Goal: Find specific page/section: Find specific page/section

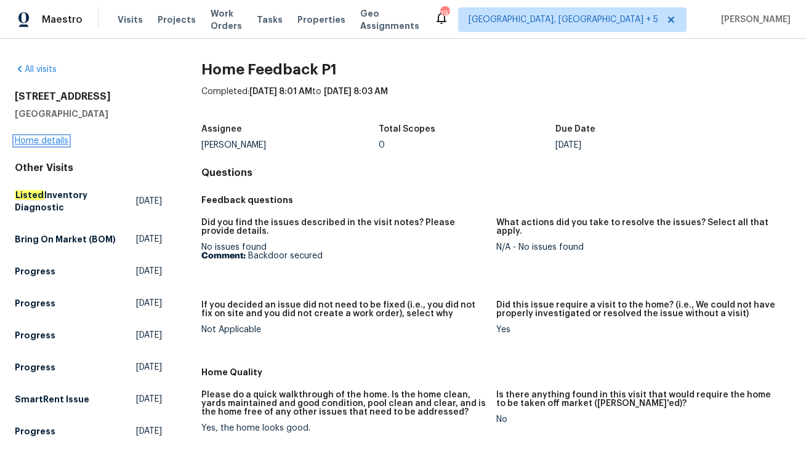
click at [33, 140] on link "Home details" at bounding box center [42, 141] width 54 height 9
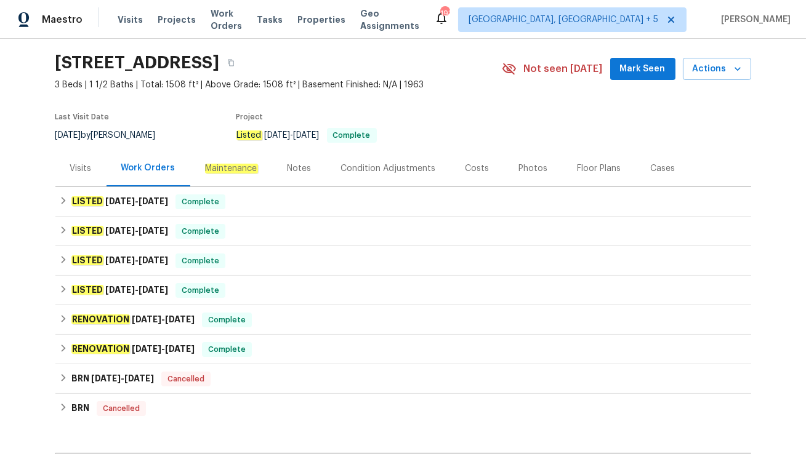
scroll to position [39, 0]
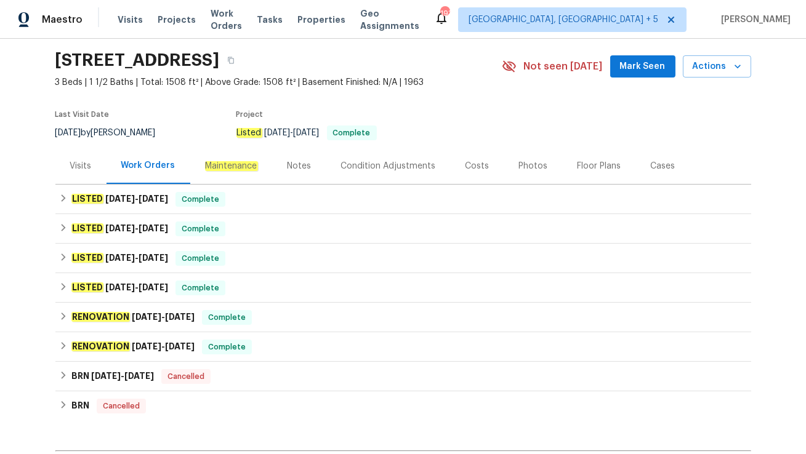
click at [258, 214] on div "LISTED [DATE] - [DATE] Complete Centralized Purchasing PAINTING, APPLIANCE, CAB…" at bounding box center [403, 229] width 696 height 30
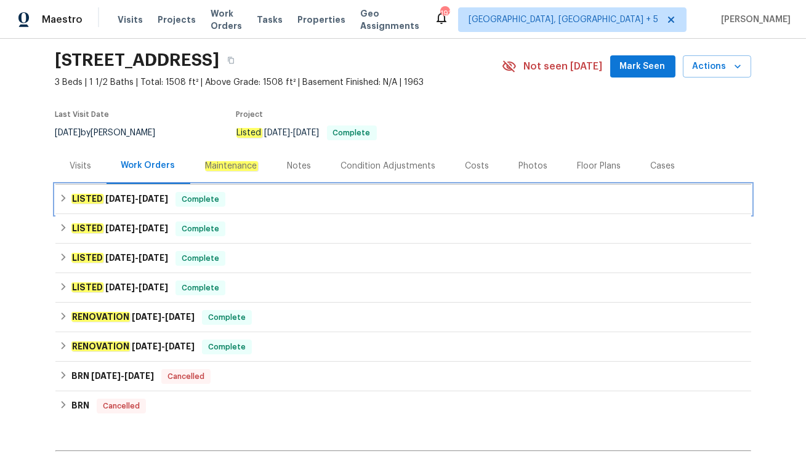
click at [259, 205] on div "LISTED [DATE] - [DATE] Complete" at bounding box center [403, 199] width 688 height 15
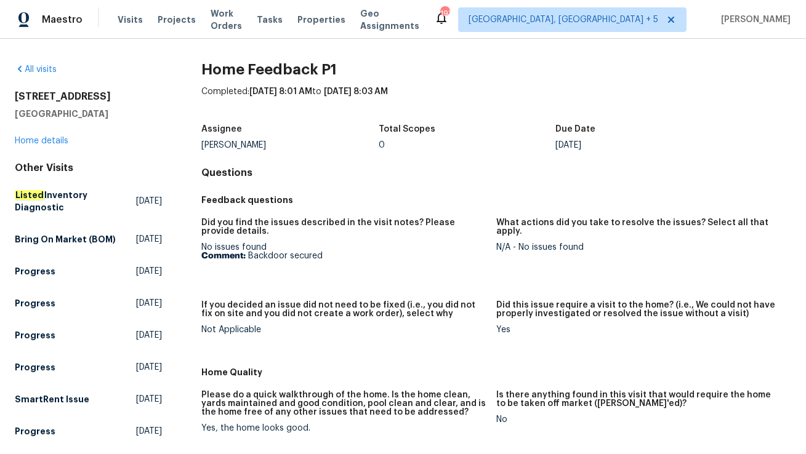
click at [49, 134] on div "[STREET_ADDRESS] Home details" at bounding box center [88, 118] width 147 height 57
click at [48, 143] on link "Home details" at bounding box center [42, 141] width 54 height 9
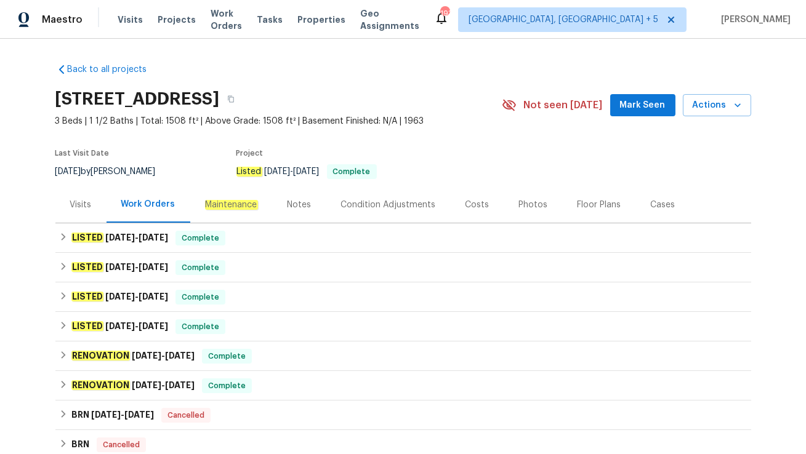
click at [79, 214] on div "Visits" at bounding box center [80, 205] width 51 height 36
